Goal: Navigation & Orientation: Find specific page/section

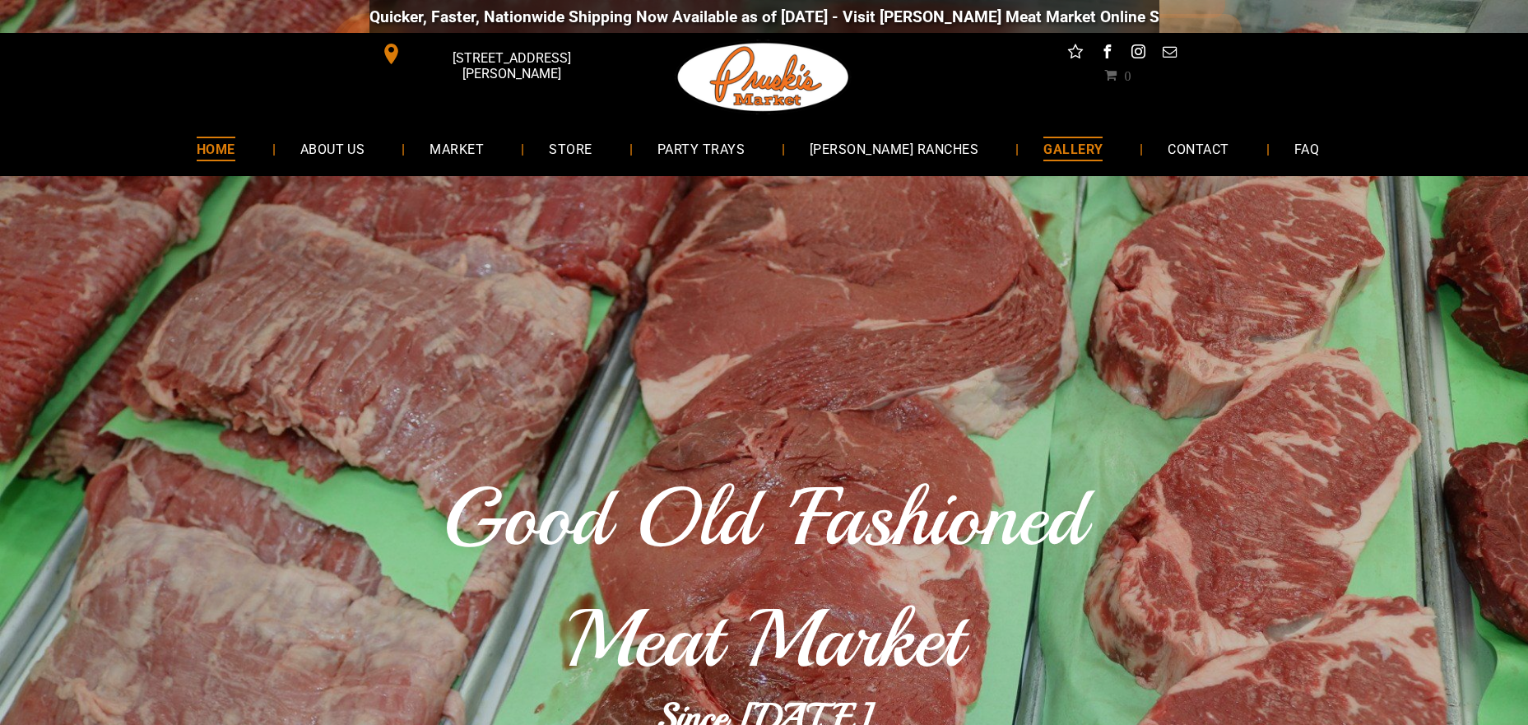
click at [1043, 155] on span "GALLERY" at bounding box center [1072, 149] width 59 height 24
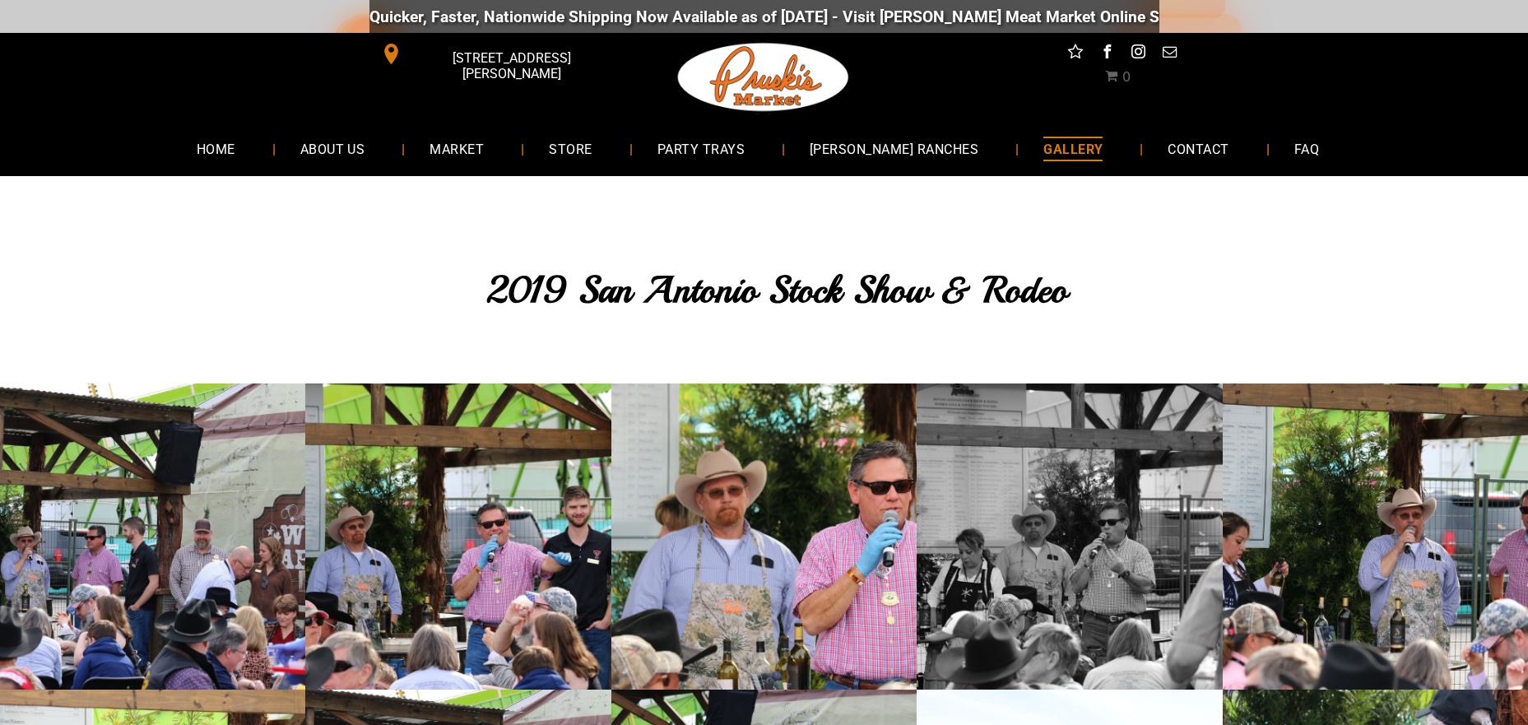
scroll to position [165, 0]
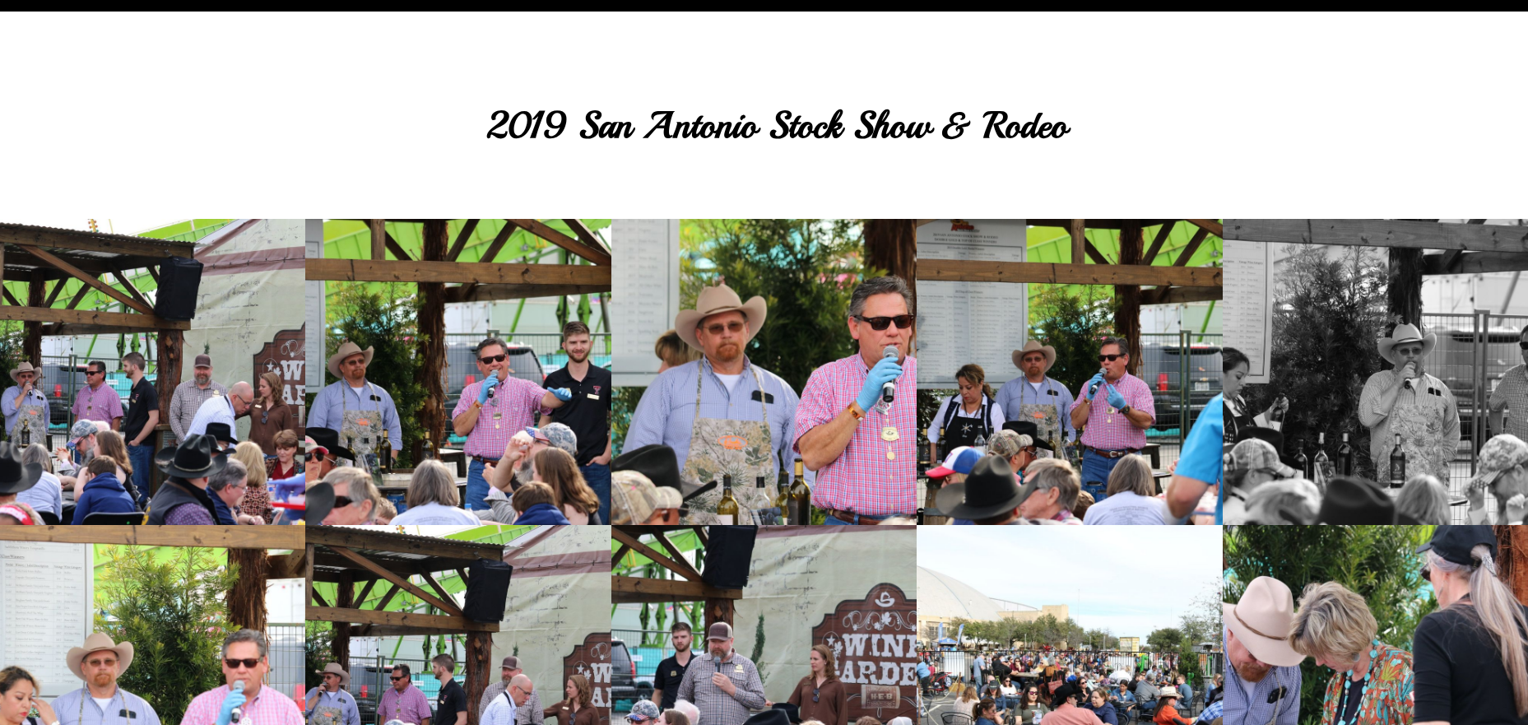
click at [1346, 382] on link at bounding box center [1375, 371] width 305 height 305
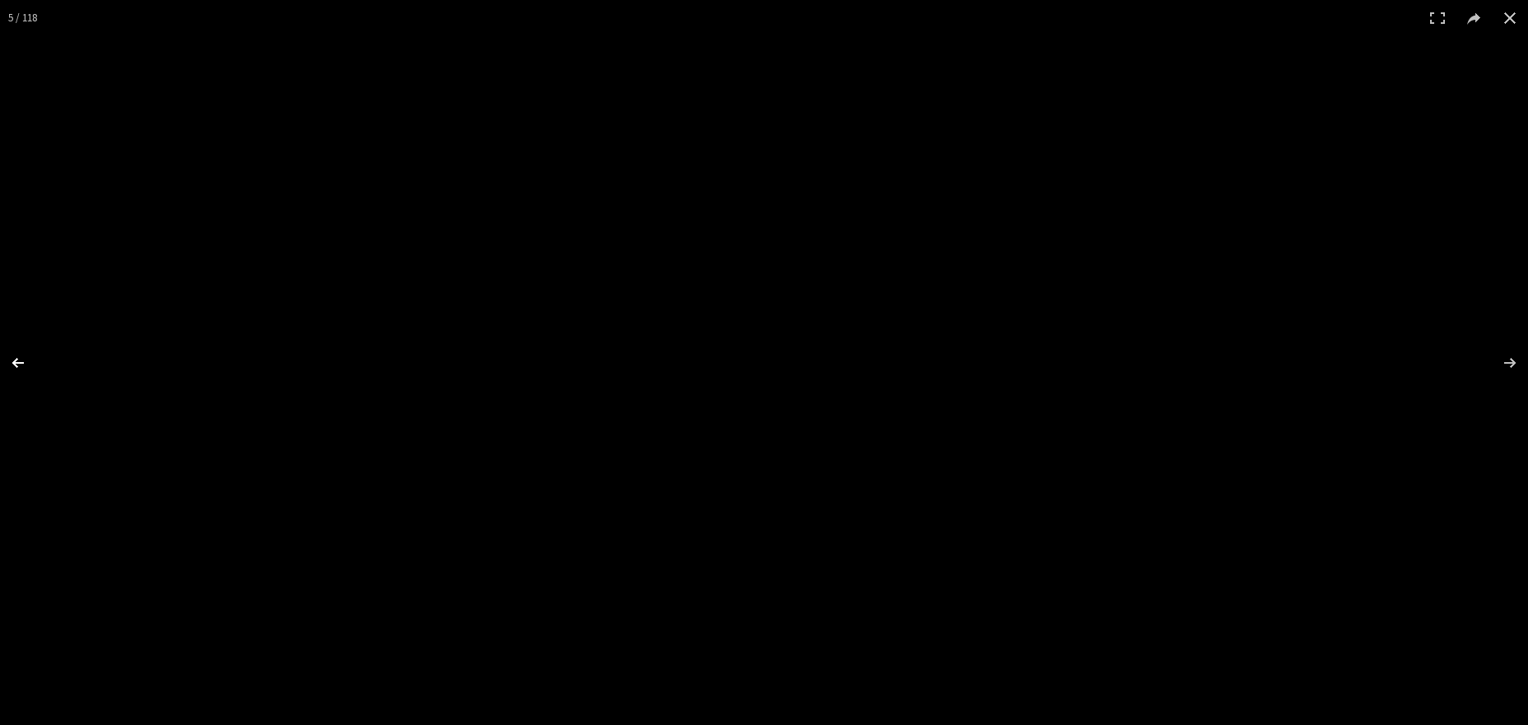
click at [9, 359] on button at bounding box center [29, 363] width 58 height 82
click at [19, 364] on button at bounding box center [29, 363] width 58 height 82
